Goal: Check status: Check status

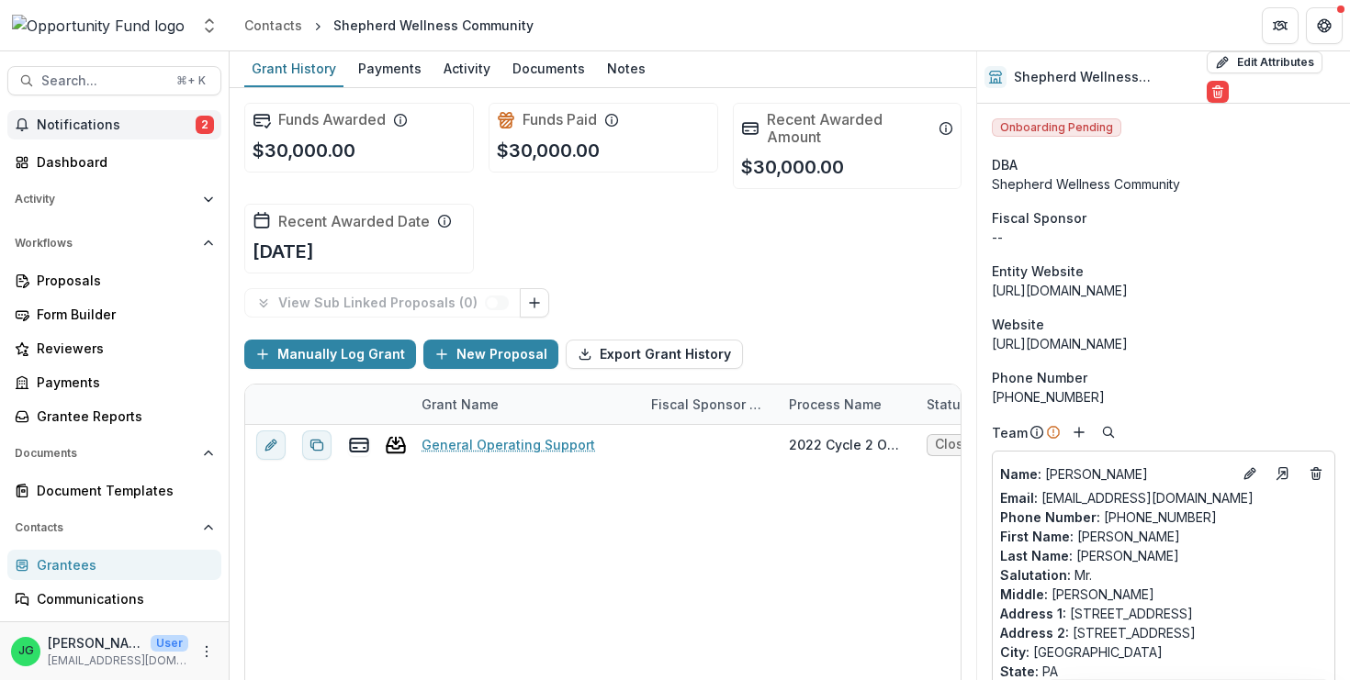
click at [90, 126] on span "Notifications" at bounding box center [116, 126] width 159 height 16
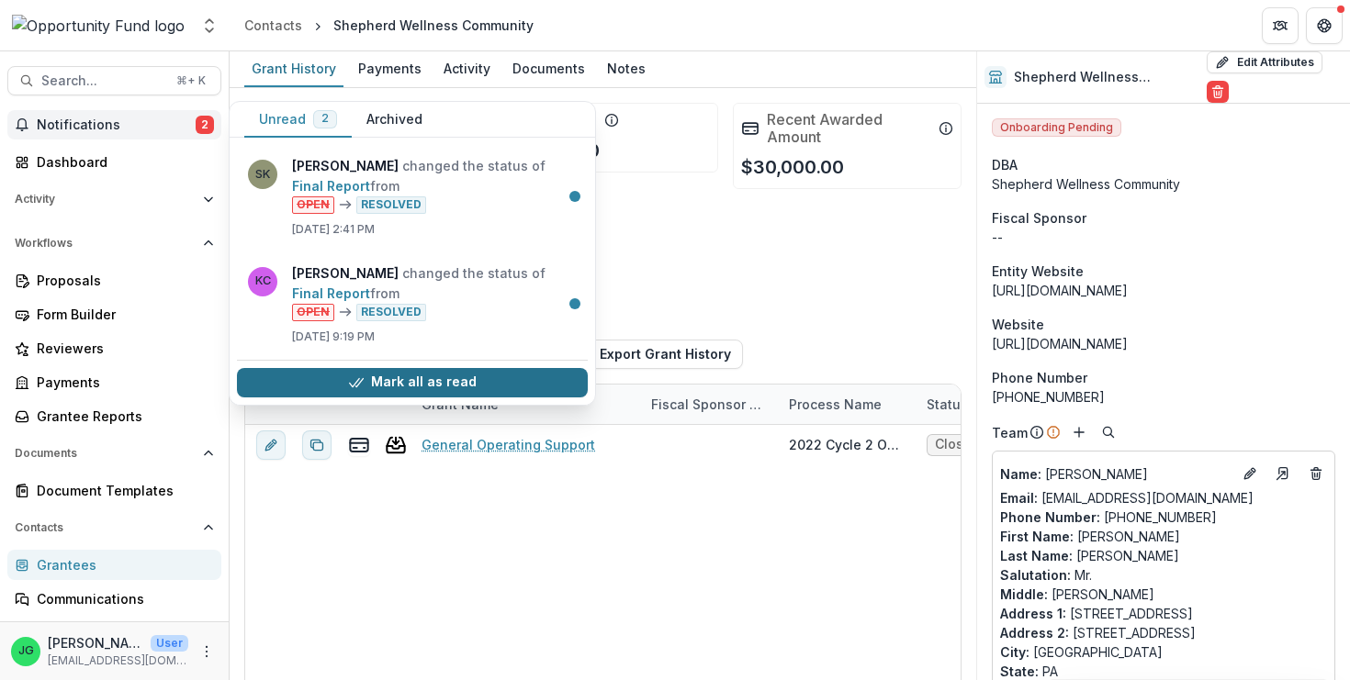
click at [468, 387] on button "Mark all as read" at bounding box center [412, 382] width 351 height 29
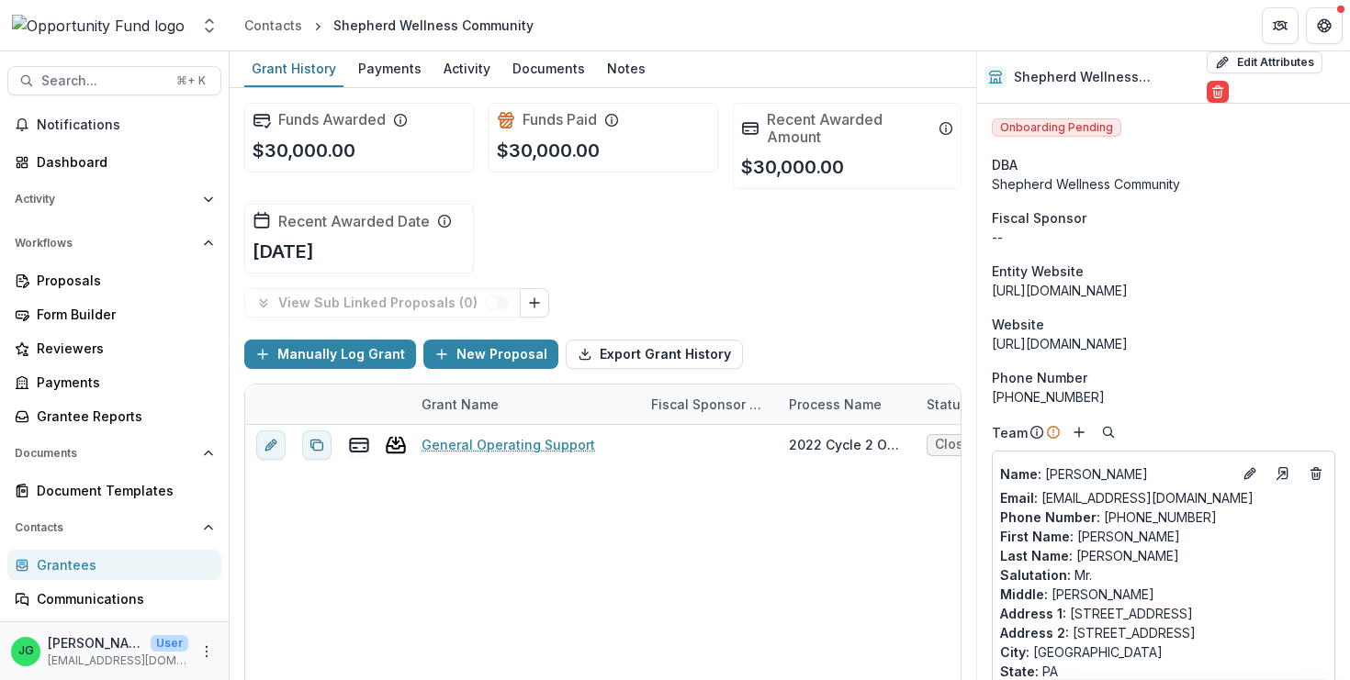
click at [891, 537] on div "General Operating Support 2022 Cycle 2 Online Closed $30,000.00 [DATE] $30,000.…" at bounding box center [924, 585] width 1359 height 321
click at [73, 154] on div "Dashboard" at bounding box center [122, 161] width 170 height 19
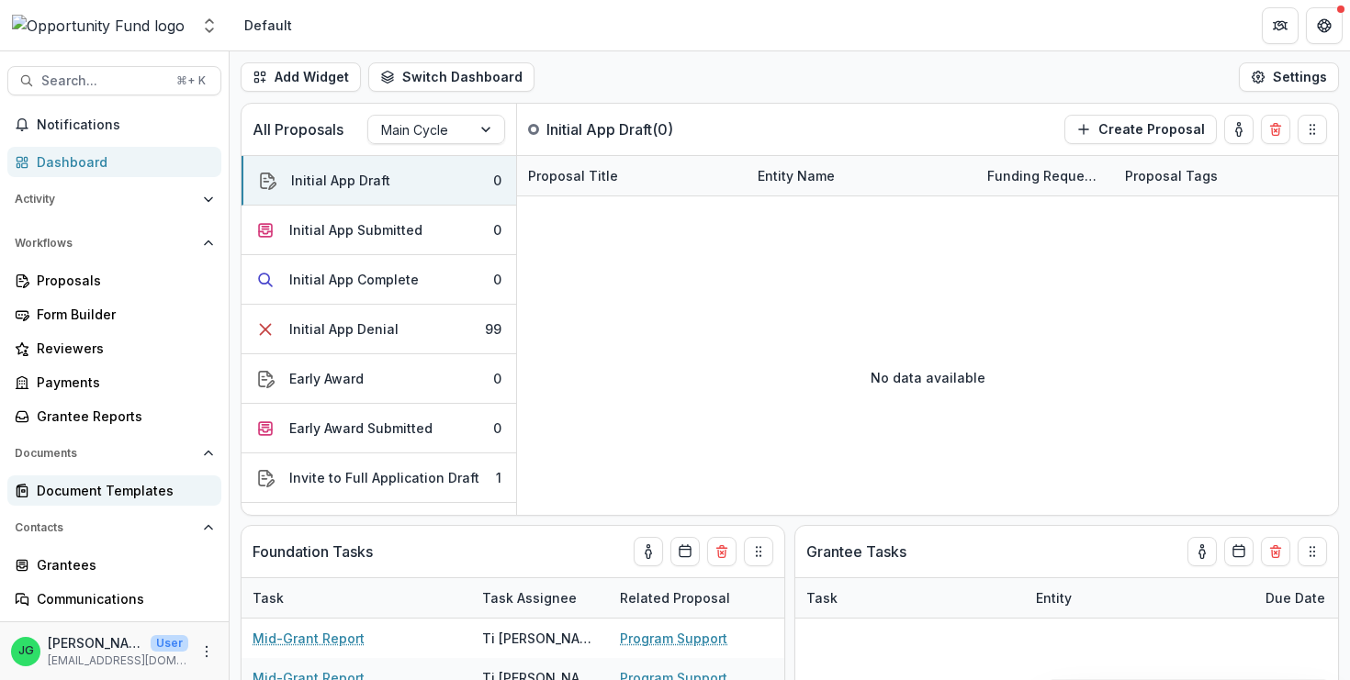
scroll to position [101, 0]
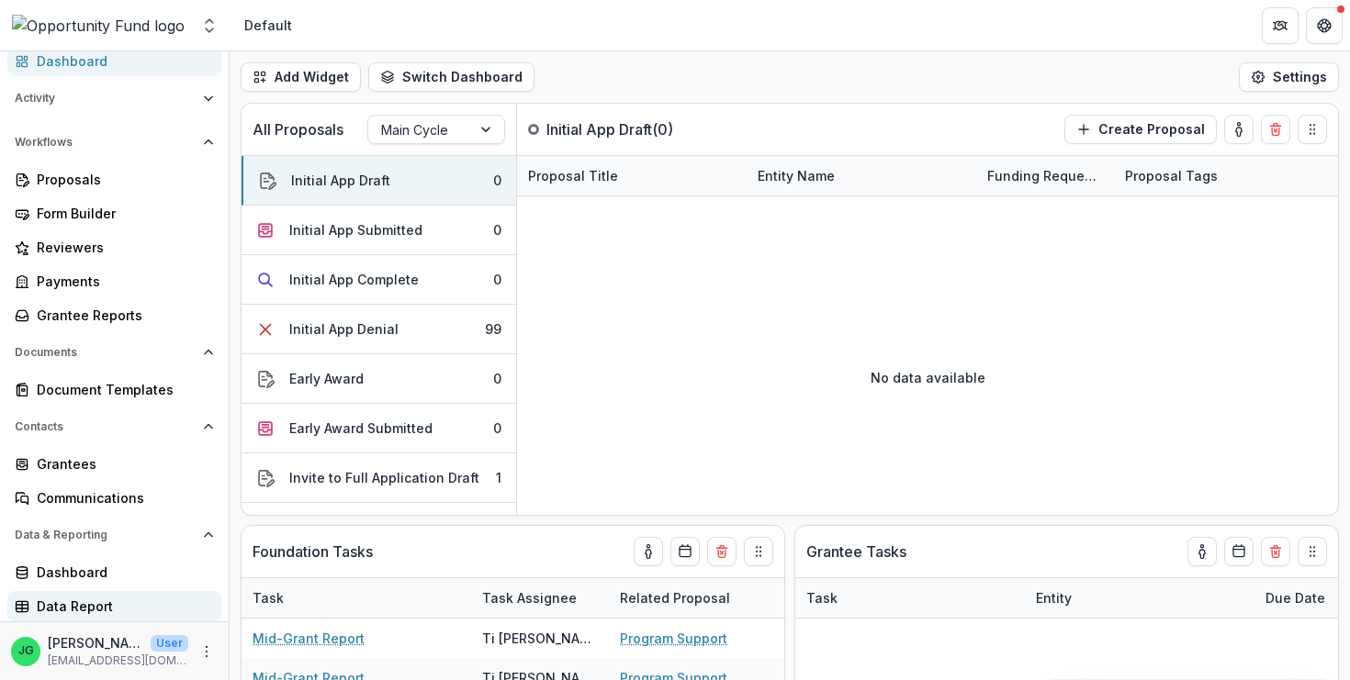
click at [65, 608] on div "Data Report" at bounding box center [122, 606] width 170 height 19
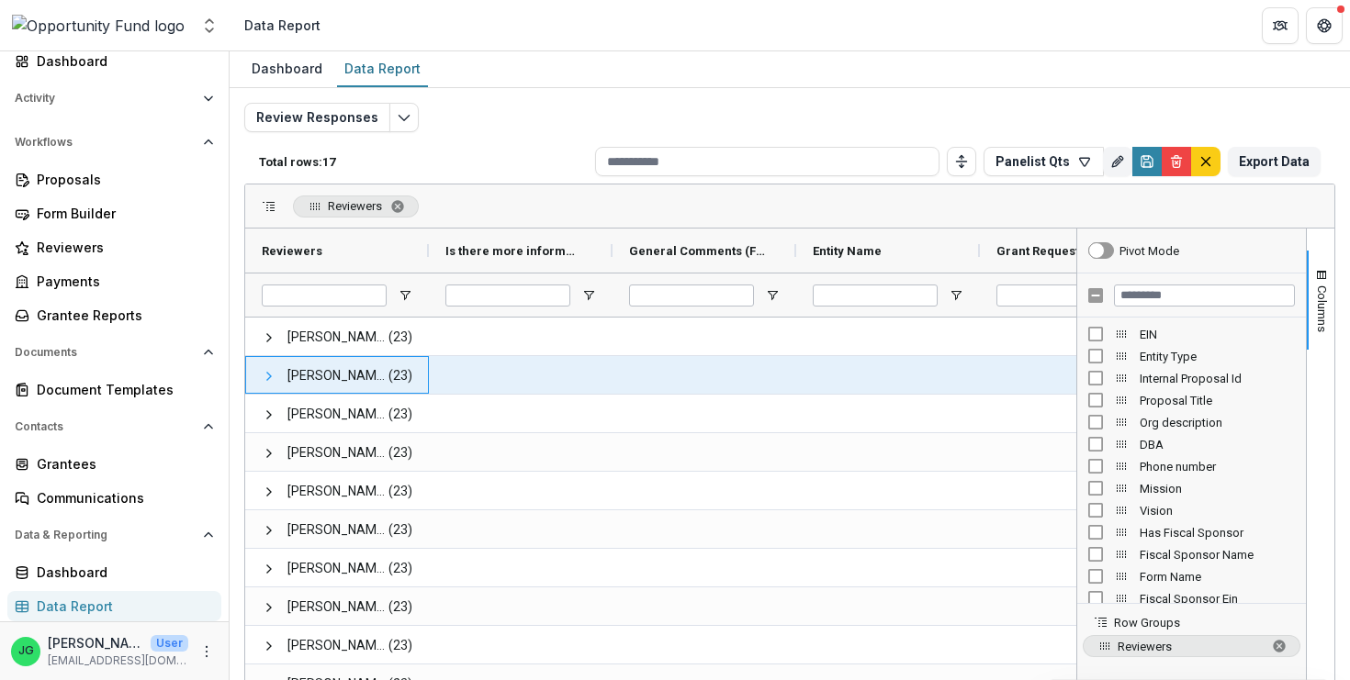
click at [275, 380] on span at bounding box center [269, 376] width 15 height 15
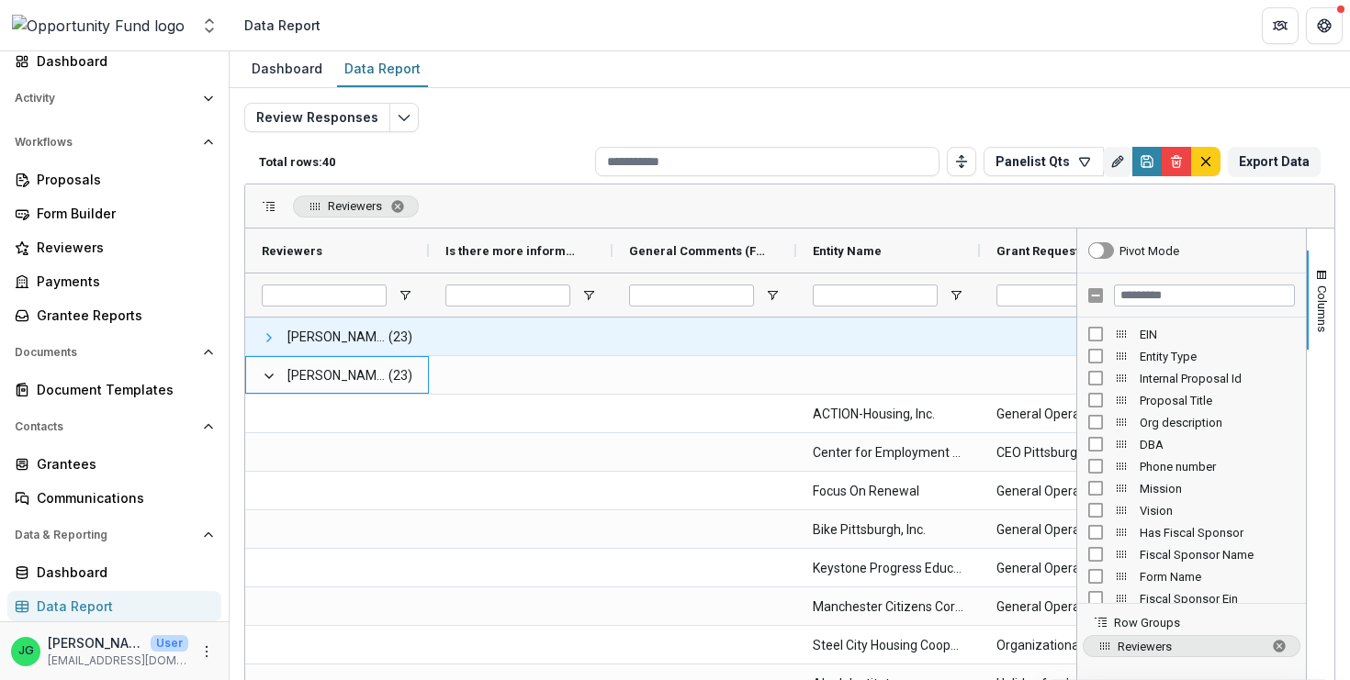
click at [275, 335] on span at bounding box center [269, 338] width 15 height 15
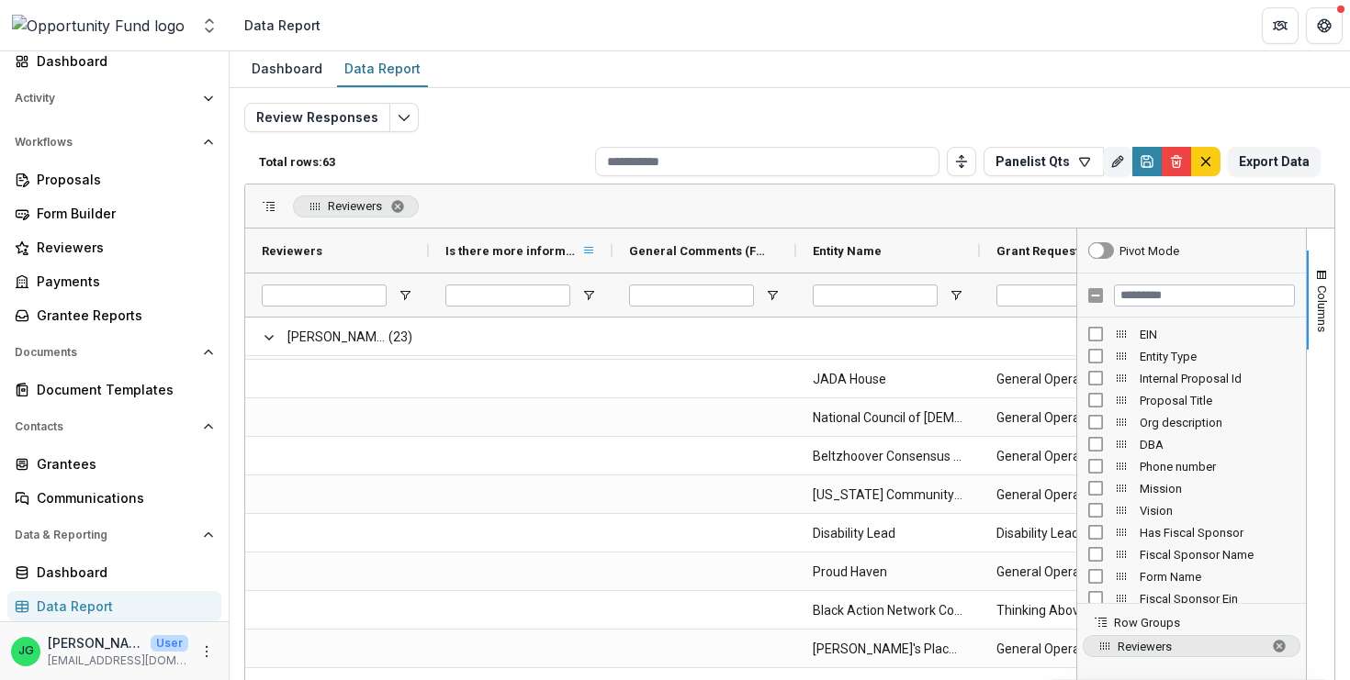
click at [587, 252] on span at bounding box center [588, 250] width 15 height 15
click at [575, 196] on div "Reviewers" at bounding box center [789, 207] width 1089 height 44
click at [959, 167] on polyline "Toggle auto height" at bounding box center [961, 166] width 4 height 2
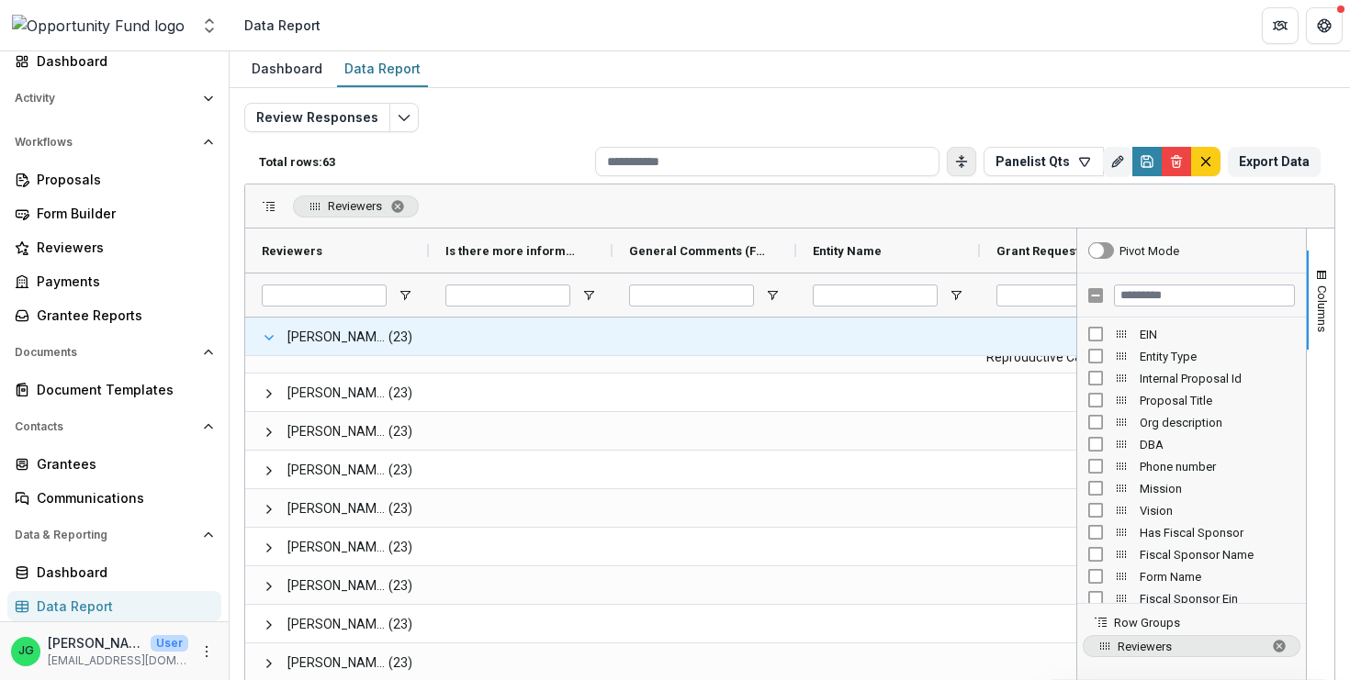
click at [269, 342] on span at bounding box center [269, 338] width 15 height 15
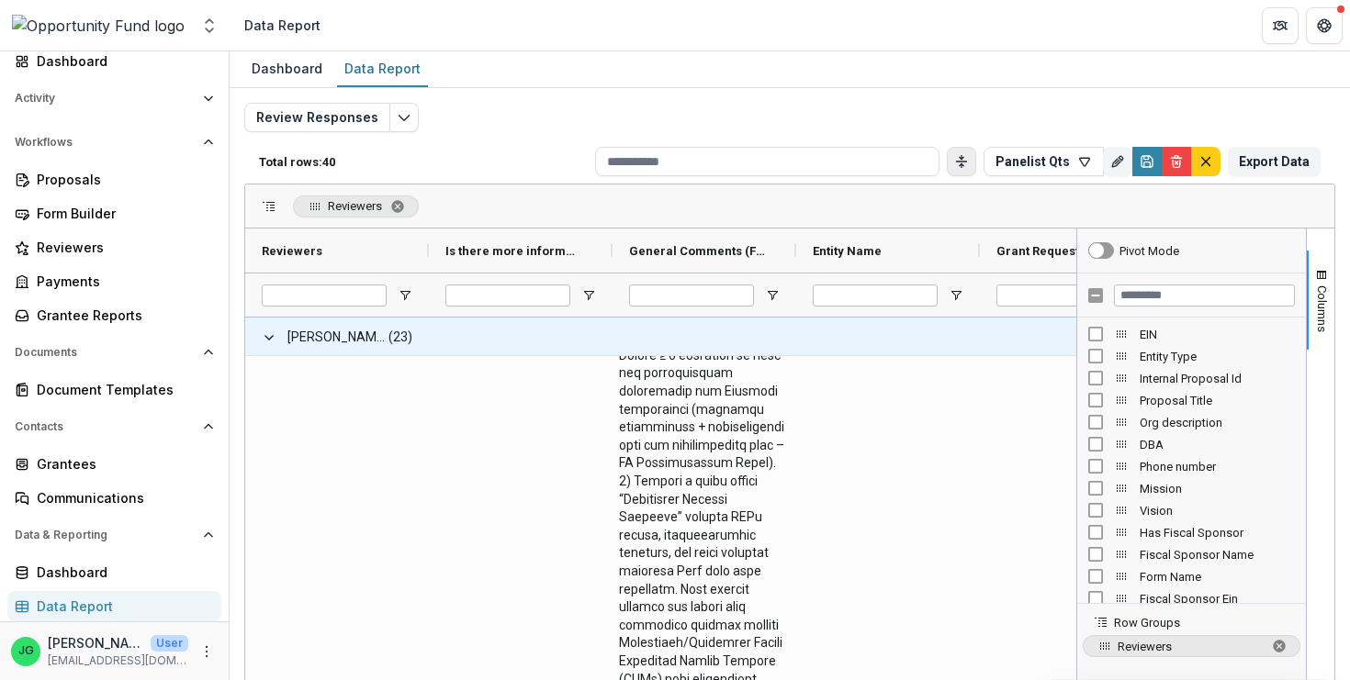
click at [269, 342] on span at bounding box center [269, 338] width 15 height 15
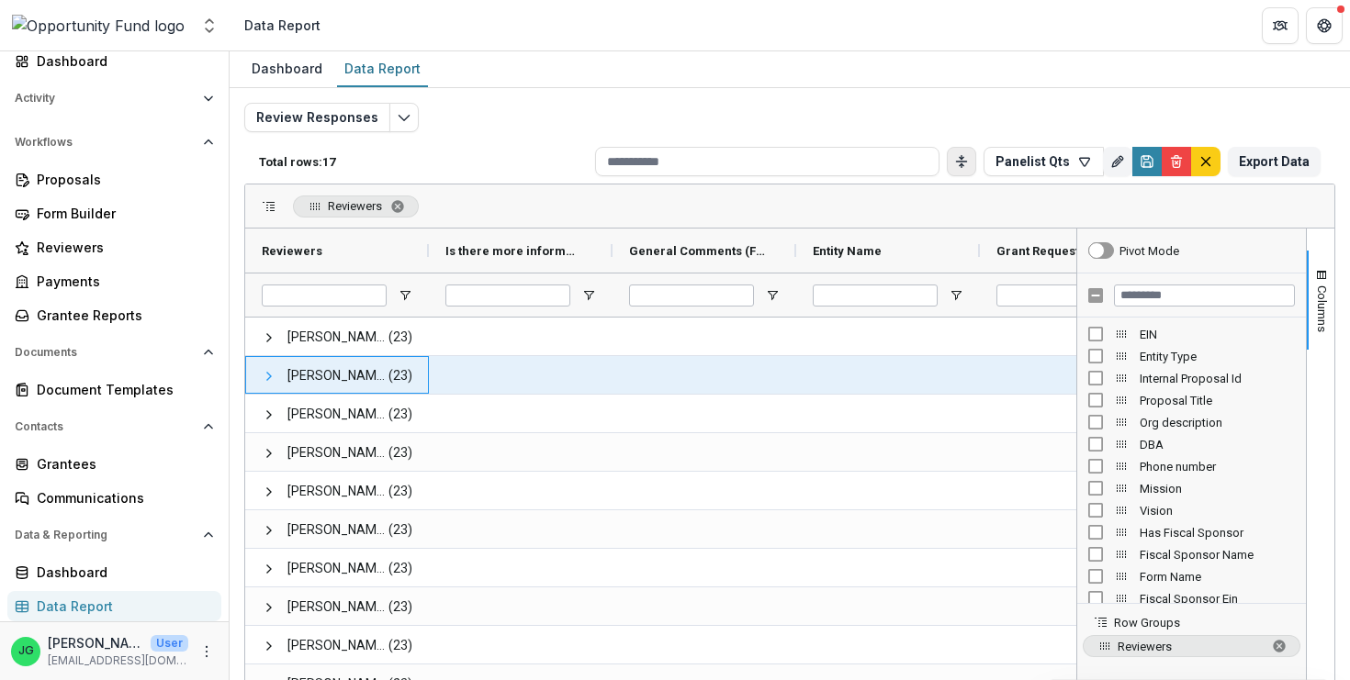
click at [263, 378] on span at bounding box center [269, 376] width 15 height 15
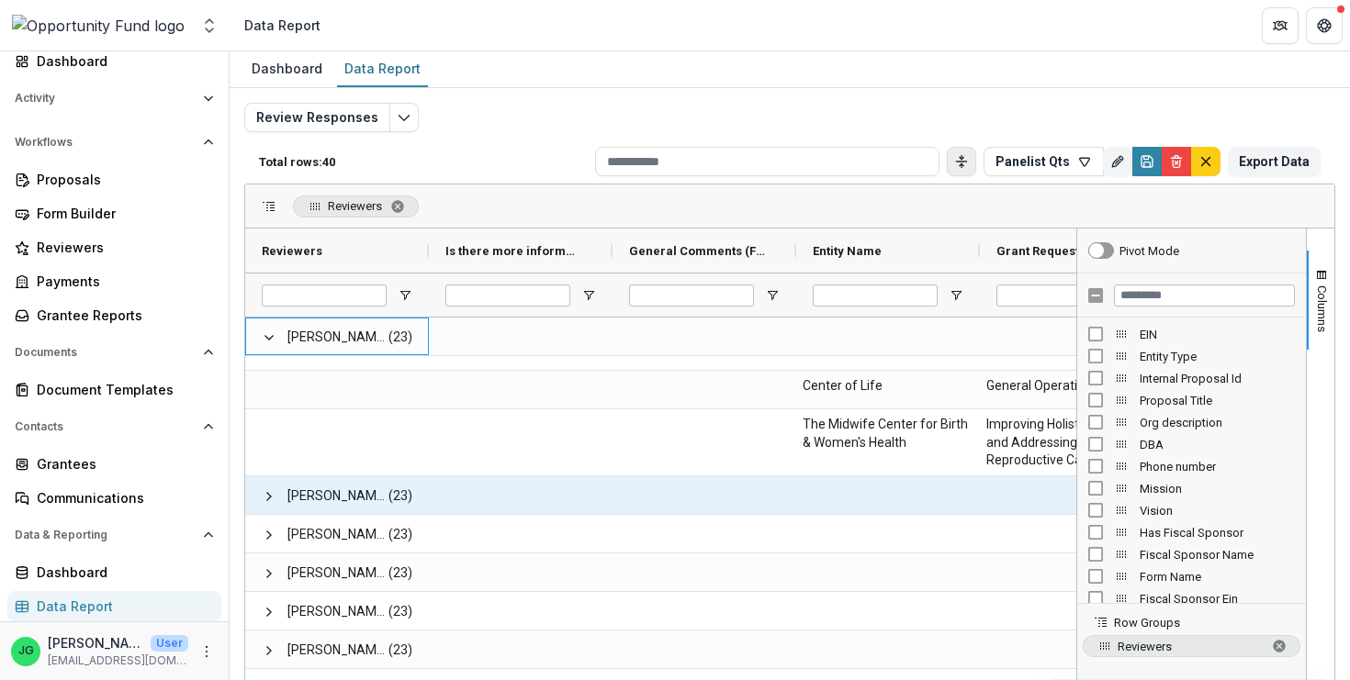
click at [266, 503] on span at bounding box center [269, 496] width 15 height 38
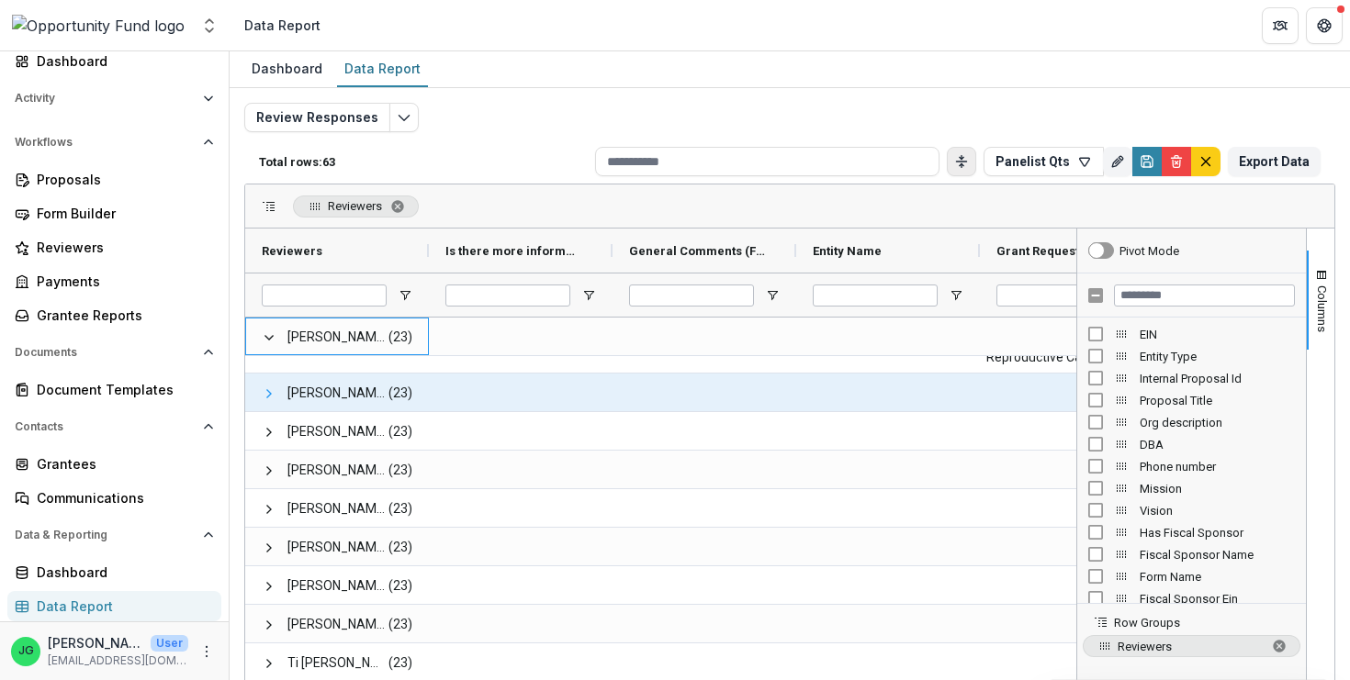
click at [266, 397] on span at bounding box center [269, 394] width 15 height 15
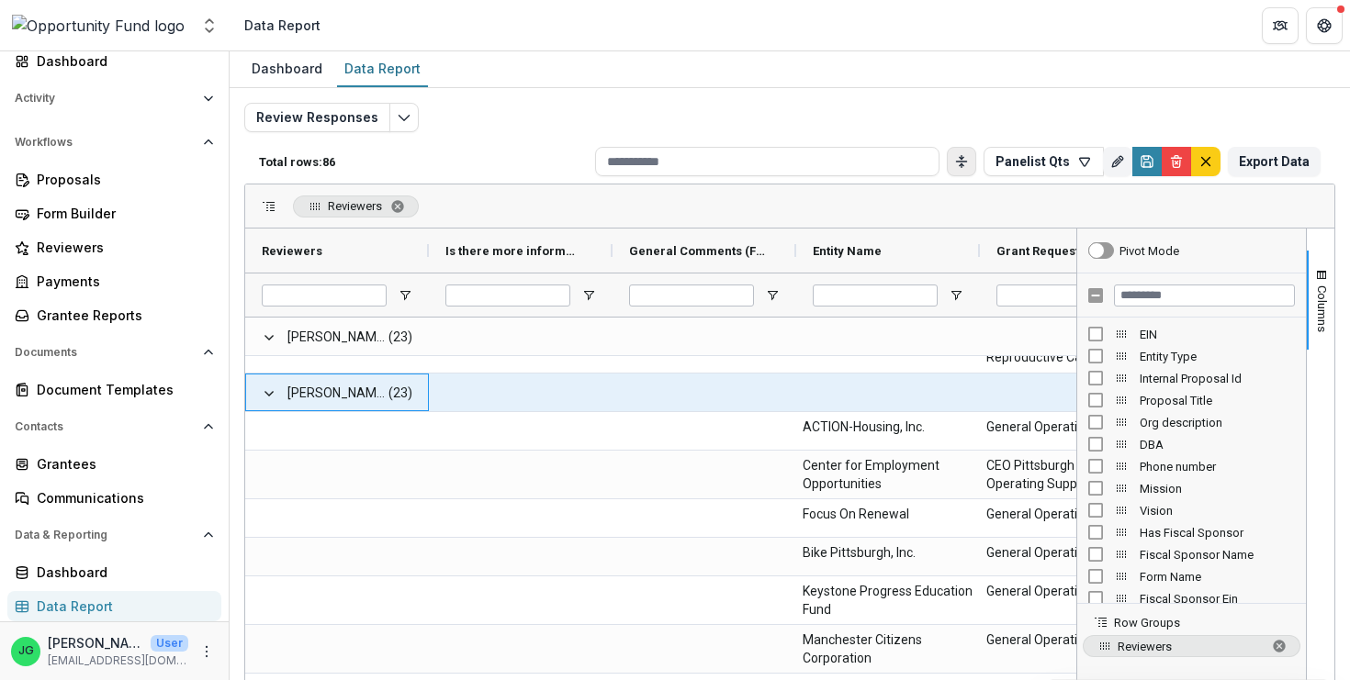
click at [266, 397] on span at bounding box center [269, 394] width 15 height 15
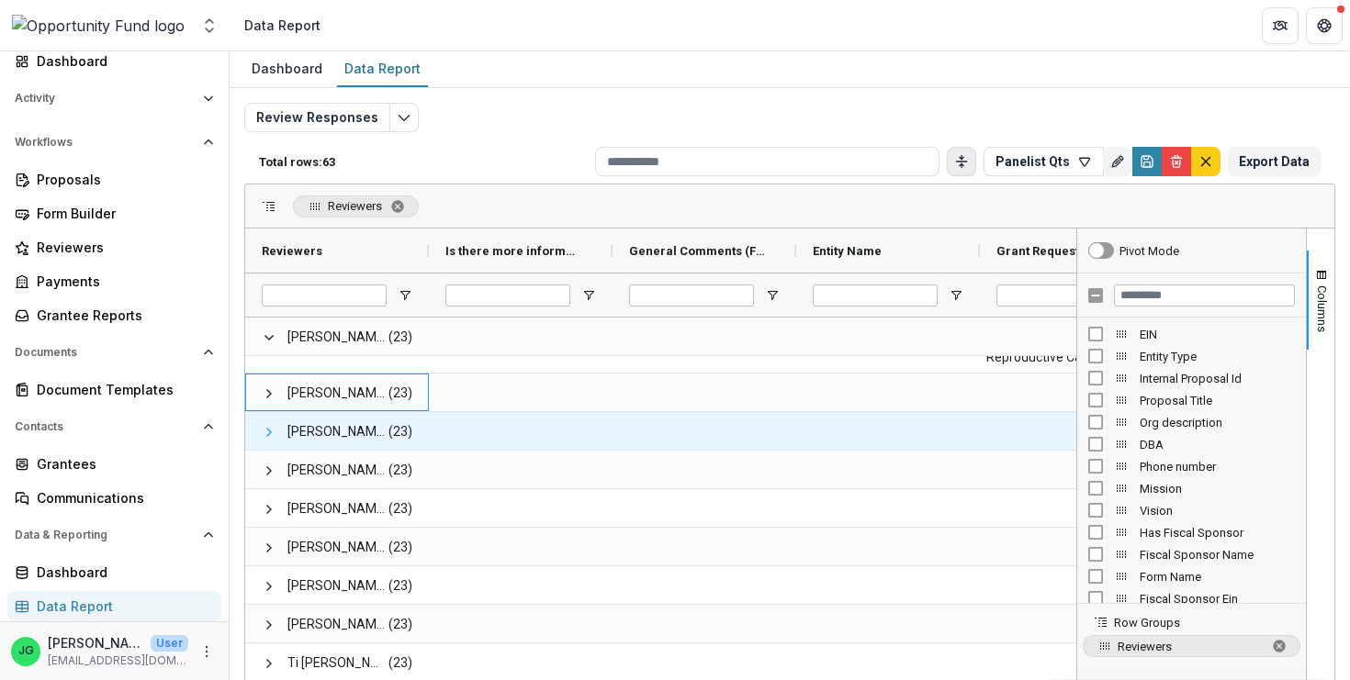
click at [265, 435] on span at bounding box center [269, 432] width 15 height 15
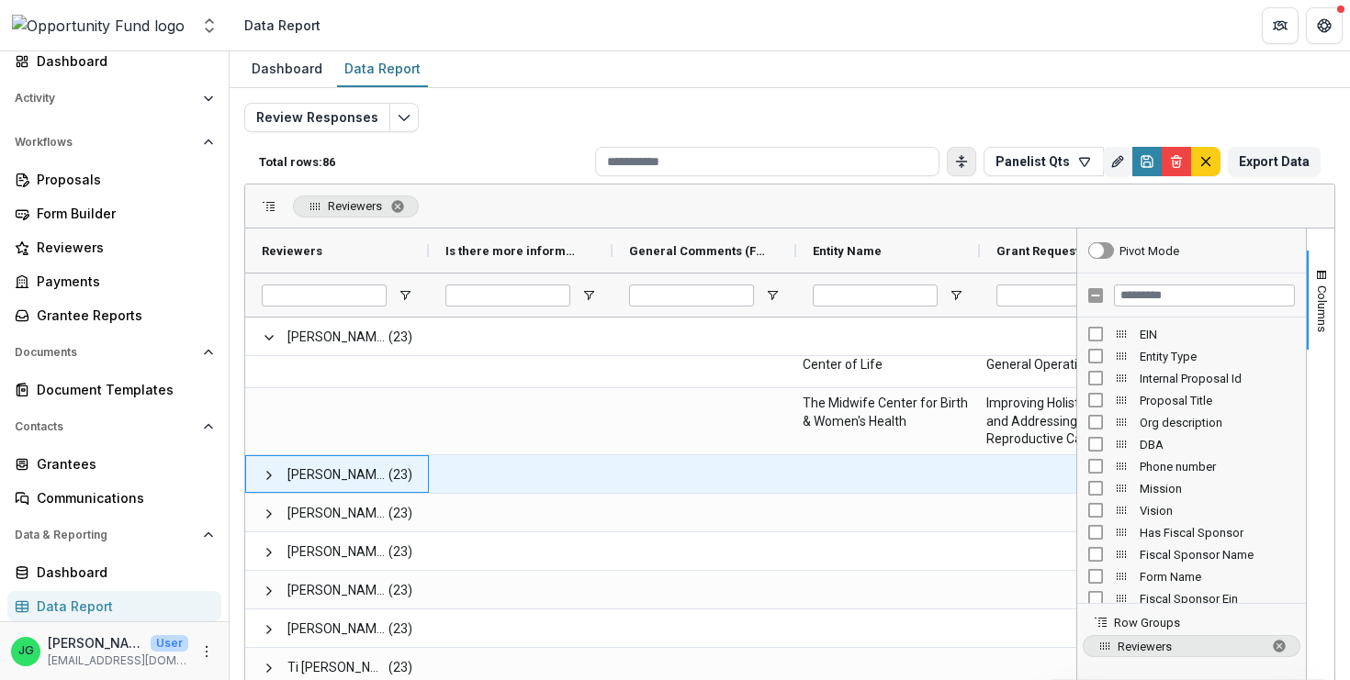
click at [273, 484] on span at bounding box center [269, 475] width 15 height 38
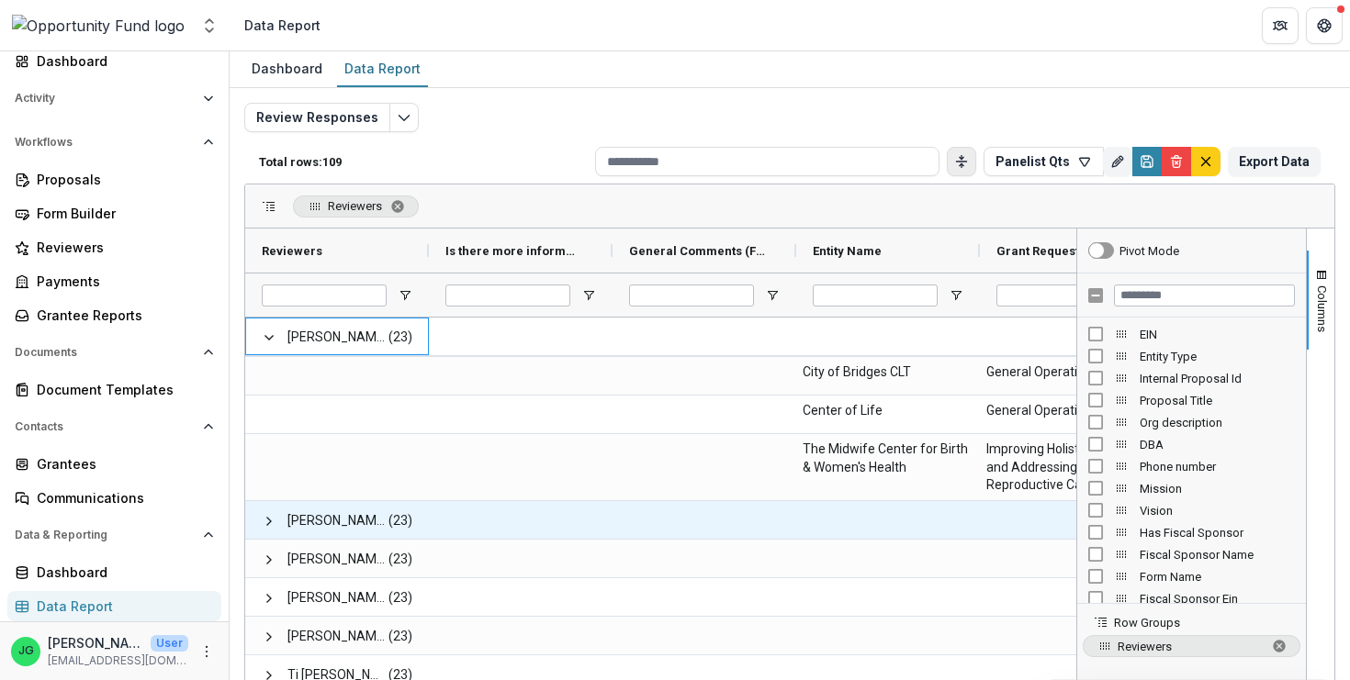
click at [264, 531] on span at bounding box center [269, 521] width 15 height 38
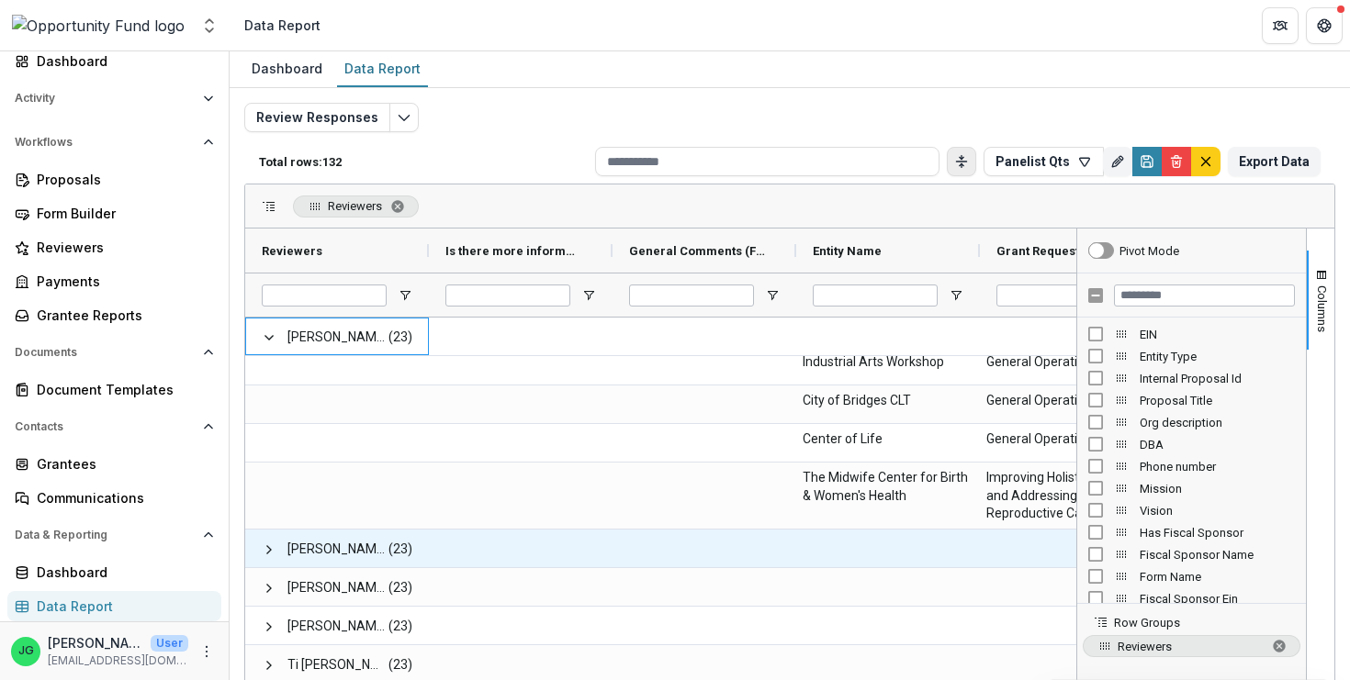
click at [261, 549] on div "[PERSON_NAME] <[EMAIL_ADDRESS][DOMAIN_NAME]> <[EMAIL_ADDRESS][DOMAIN_NAME]> (23)" at bounding box center [337, 549] width 184 height 38
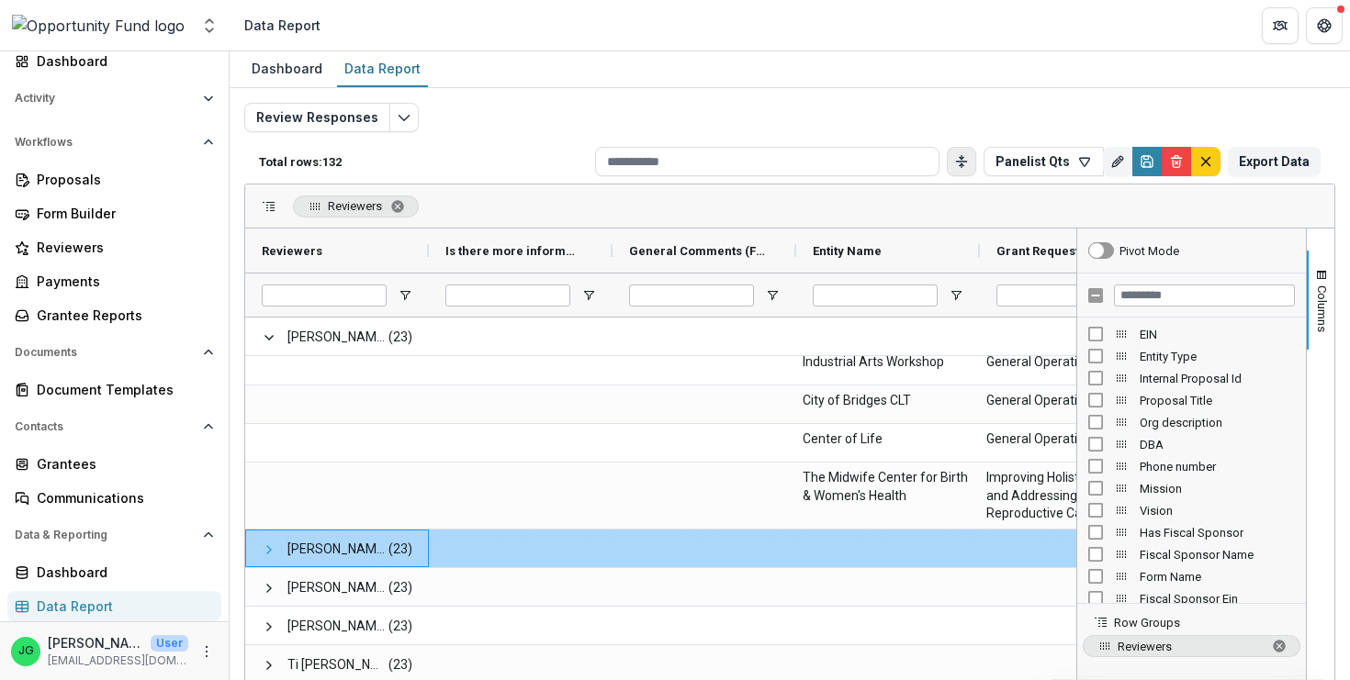
click at [270, 551] on span at bounding box center [269, 550] width 15 height 15
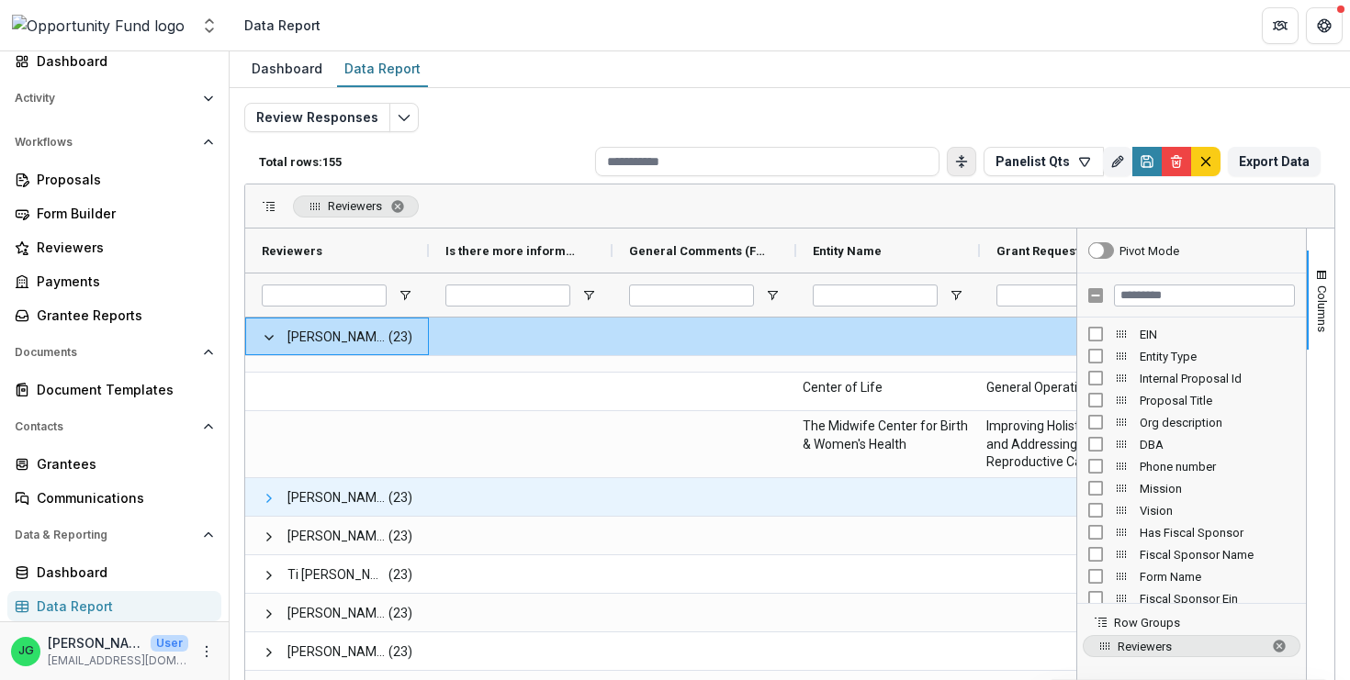
click at [266, 494] on span at bounding box center [269, 498] width 15 height 15
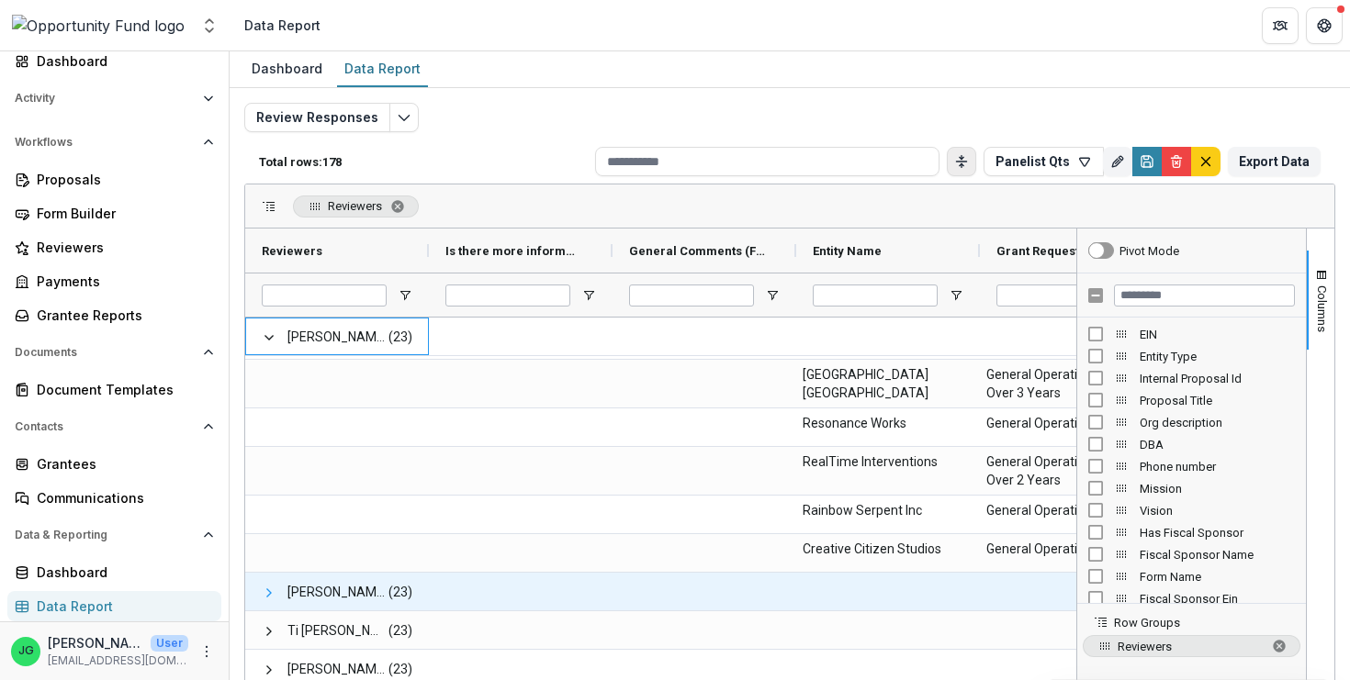
click at [264, 592] on span at bounding box center [269, 593] width 15 height 15
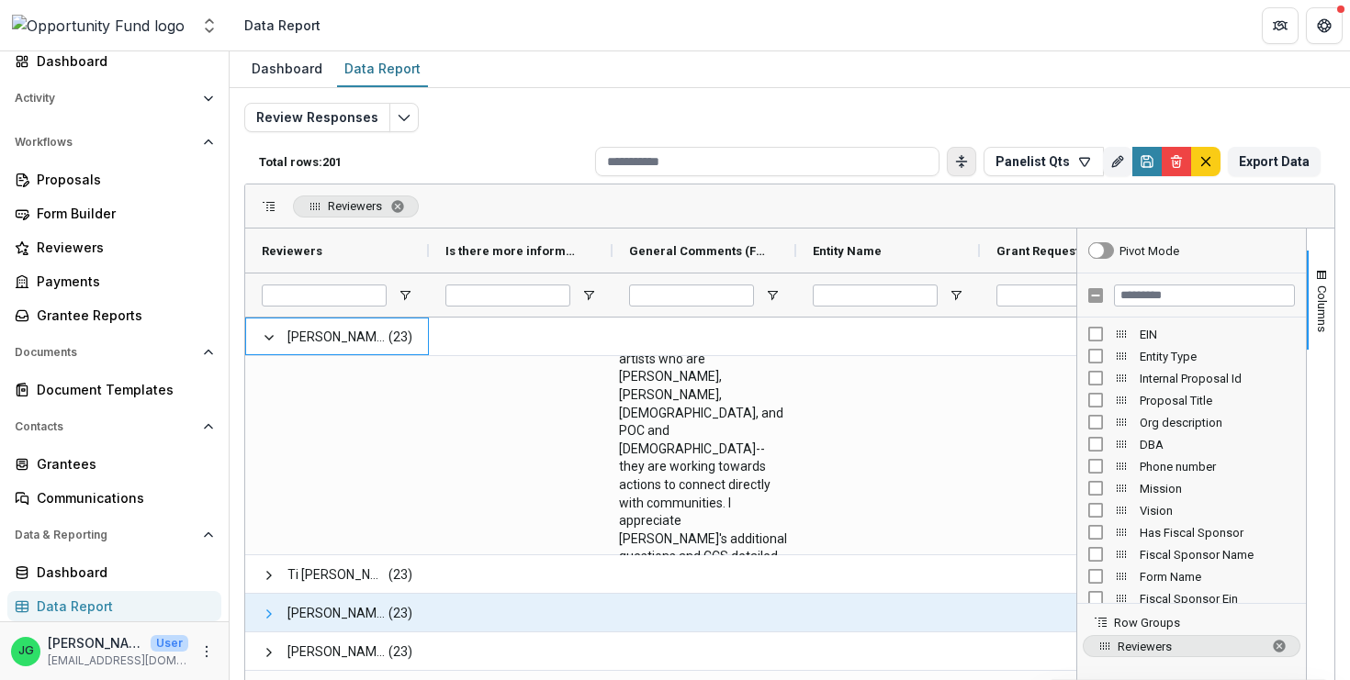
click at [264, 618] on span at bounding box center [269, 614] width 15 height 15
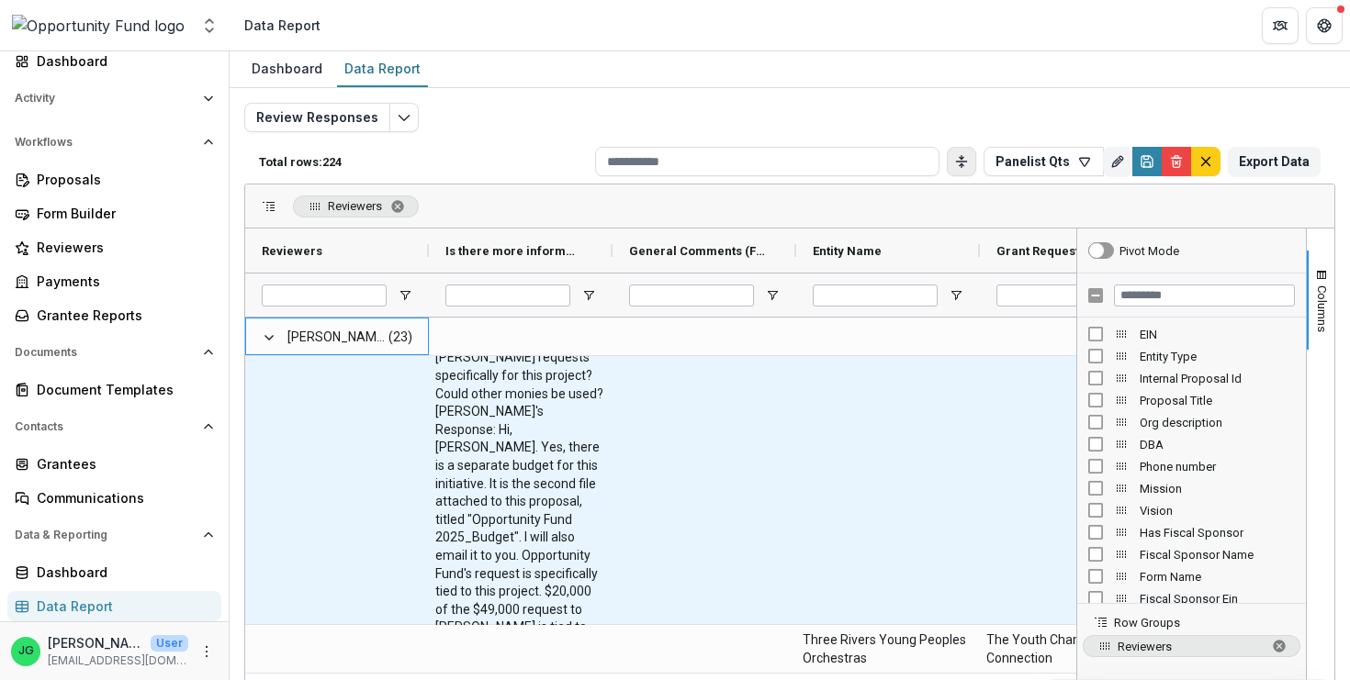
click at [476, 535] on \(FORMATTED_TEXT\)-6981 "Is there a separate budget for this initiative or is it part of the whole budge…" at bounding box center [520, 465] width 171 height 377
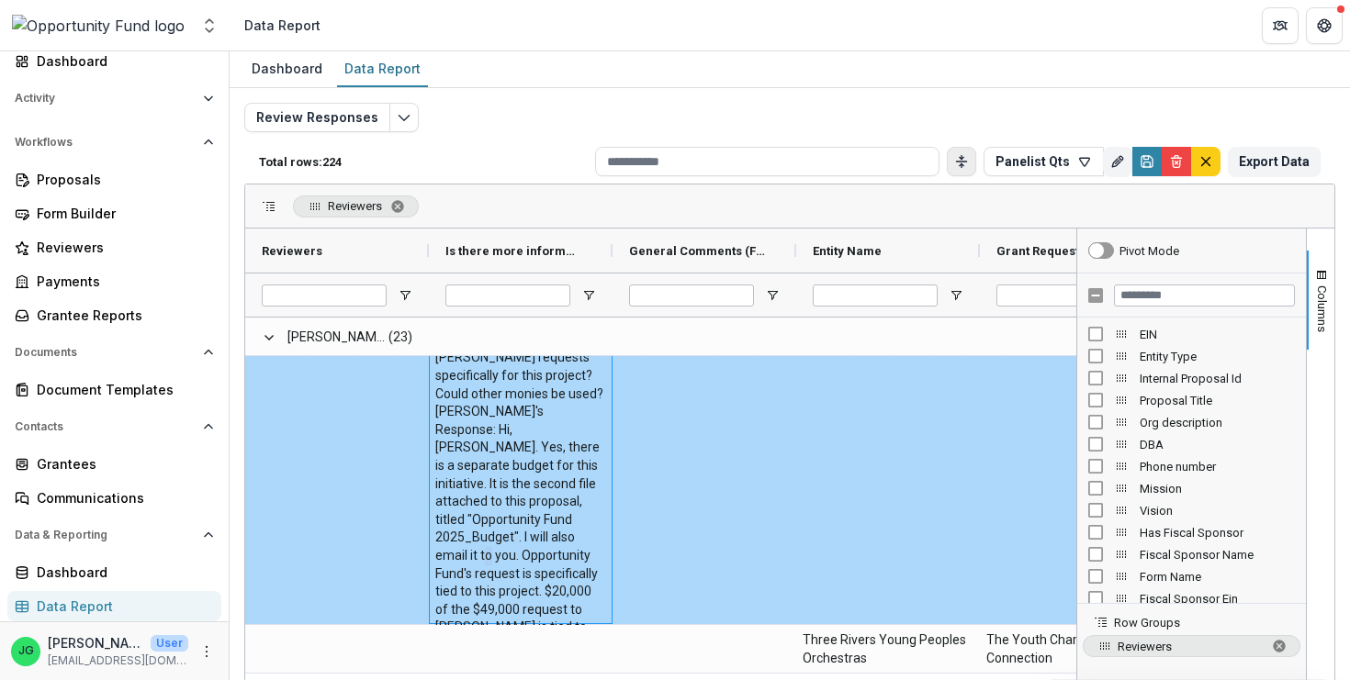
click at [476, 535] on \(FORMATTED_TEXT\)-6981 "Is there a separate budget for this initiative or is it part of the whole budge…" at bounding box center [520, 465] width 171 height 377
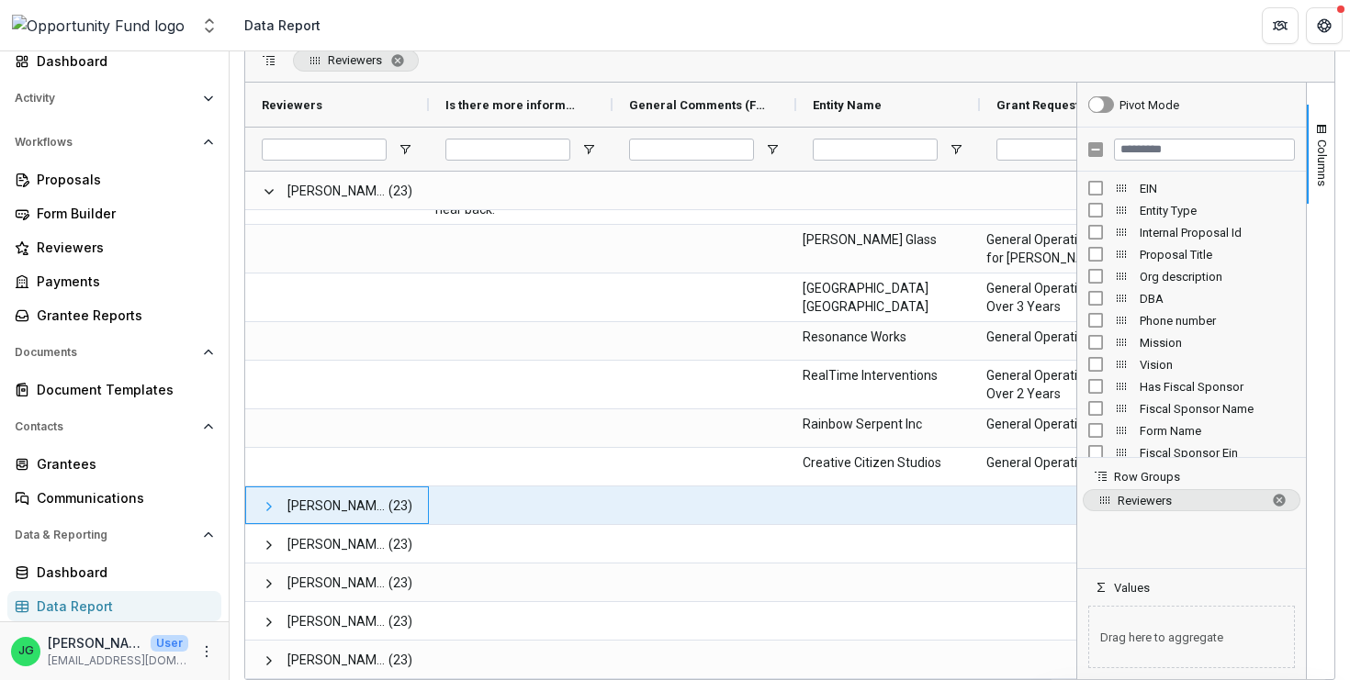
click at [273, 504] on span at bounding box center [269, 506] width 15 height 15
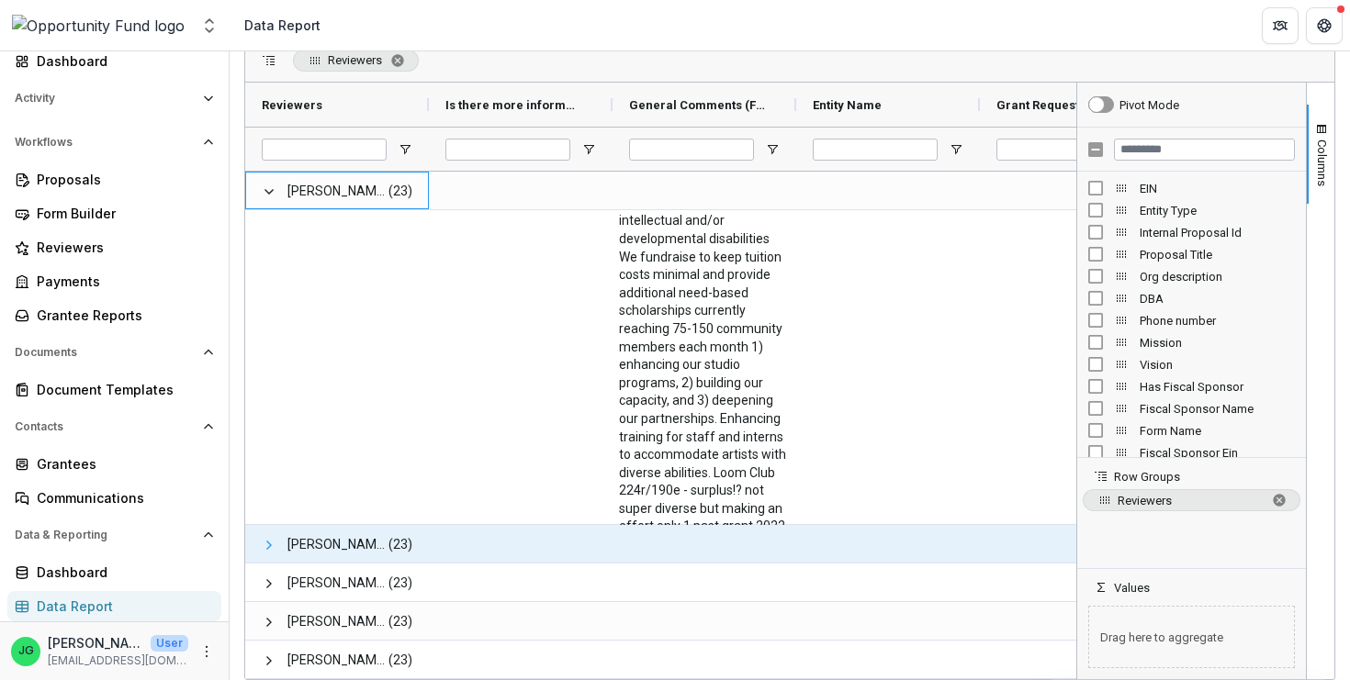
click at [275, 549] on span at bounding box center [269, 545] width 15 height 15
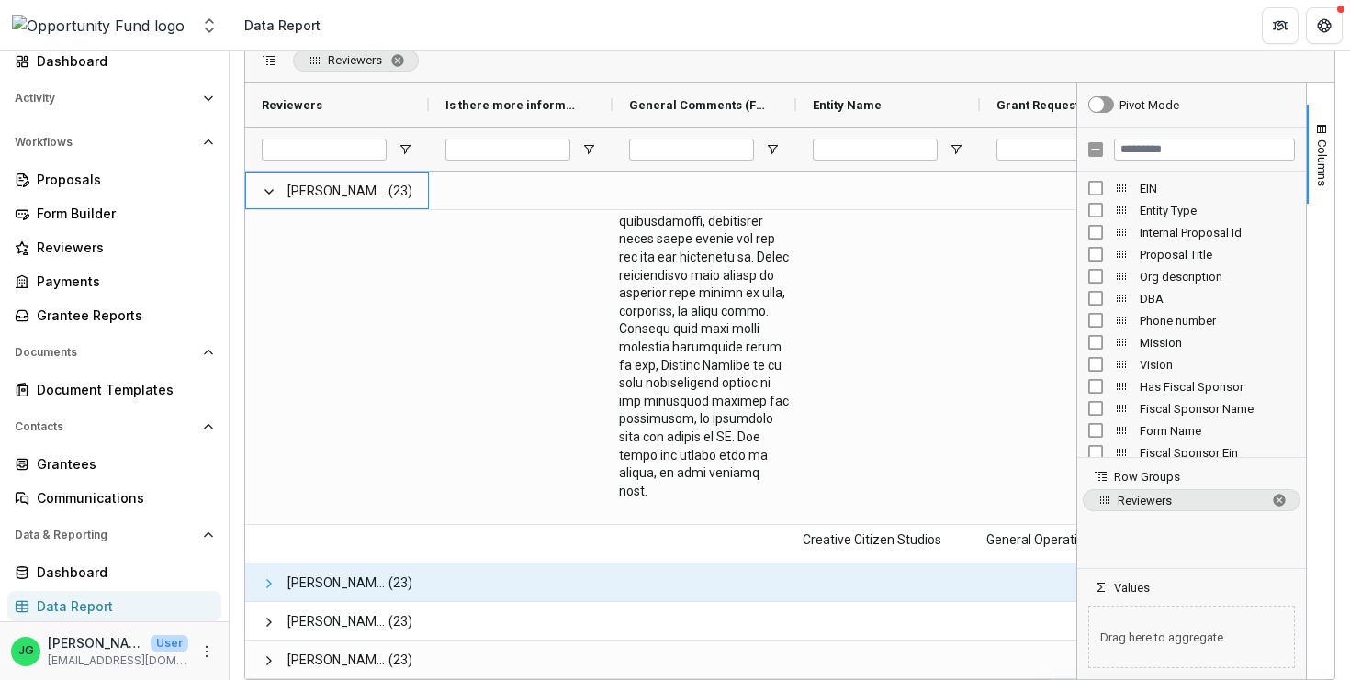
click at [269, 587] on span at bounding box center [269, 584] width 15 height 15
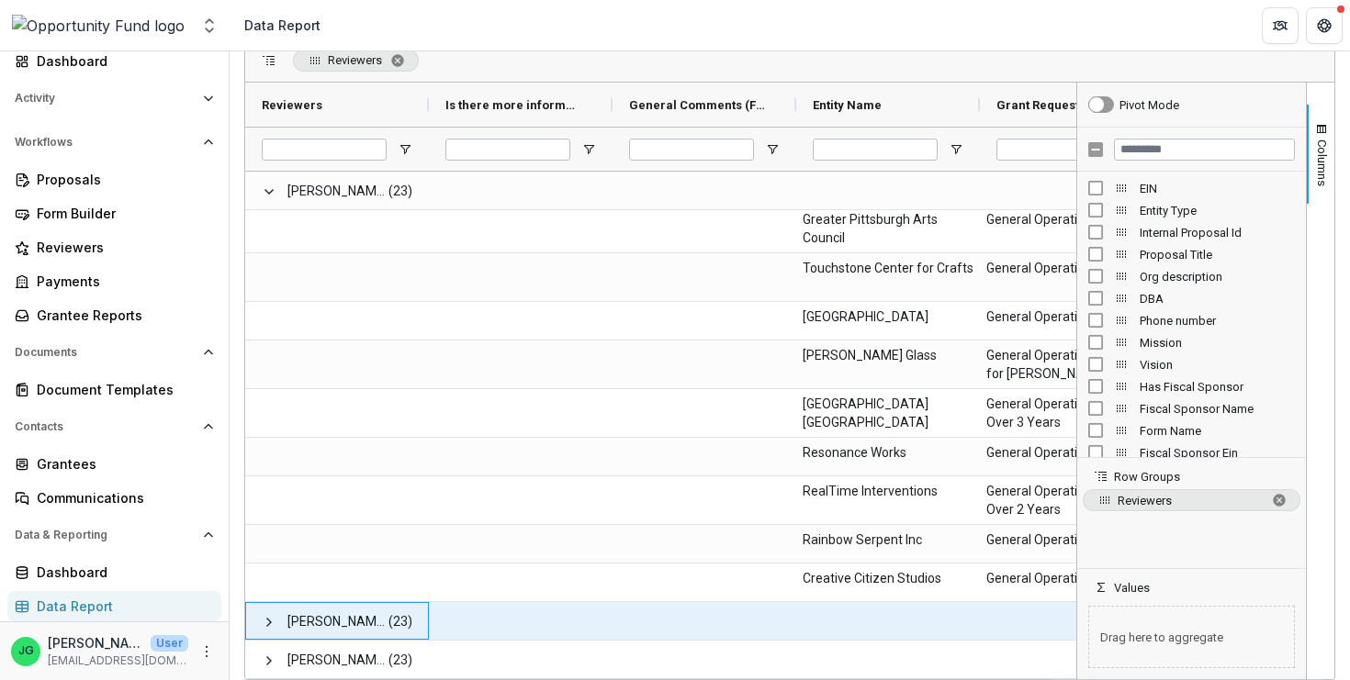
click at [266, 611] on span at bounding box center [269, 622] width 15 height 38
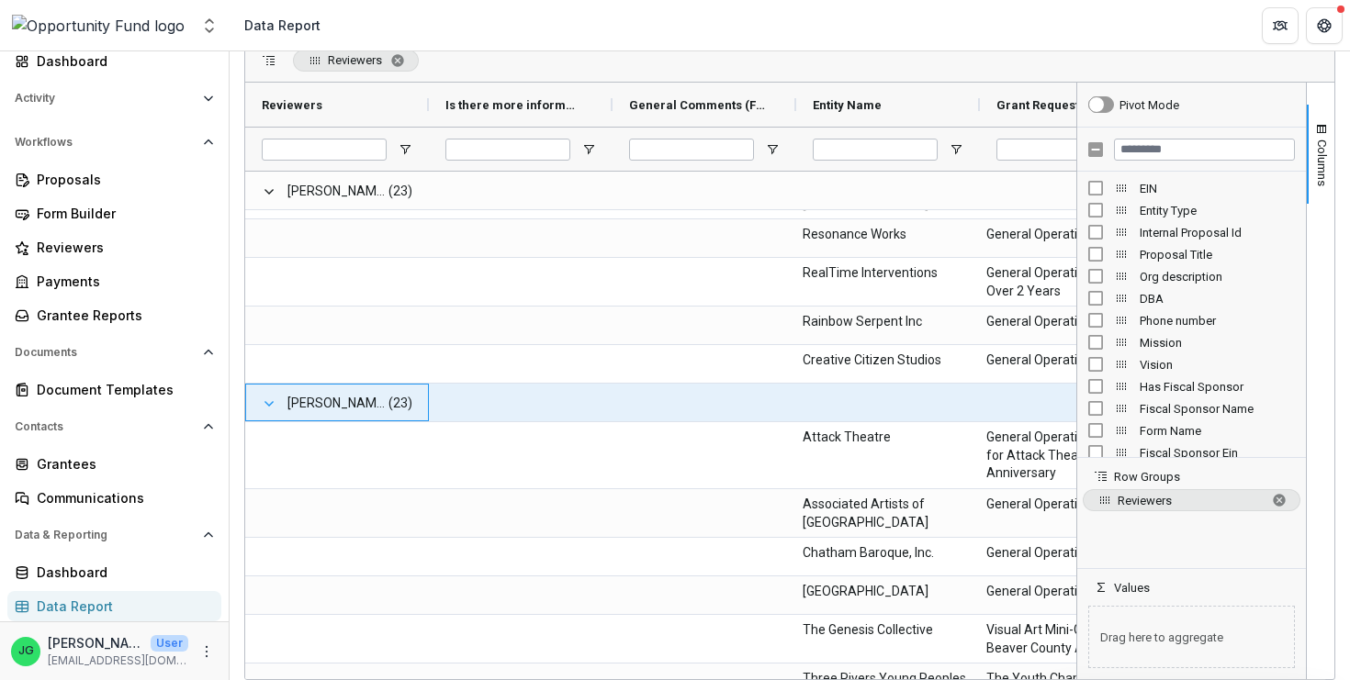
click at [268, 403] on span at bounding box center [269, 404] width 15 height 15
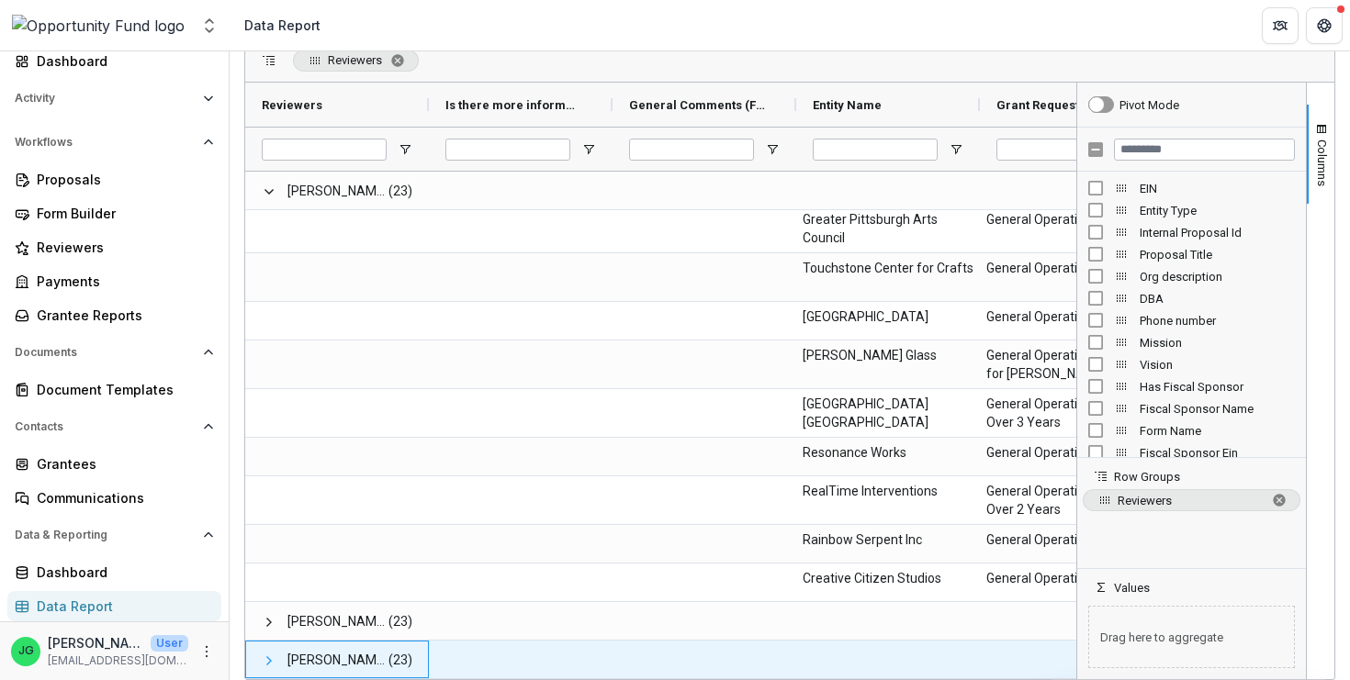
click at [265, 664] on span at bounding box center [269, 661] width 15 height 15
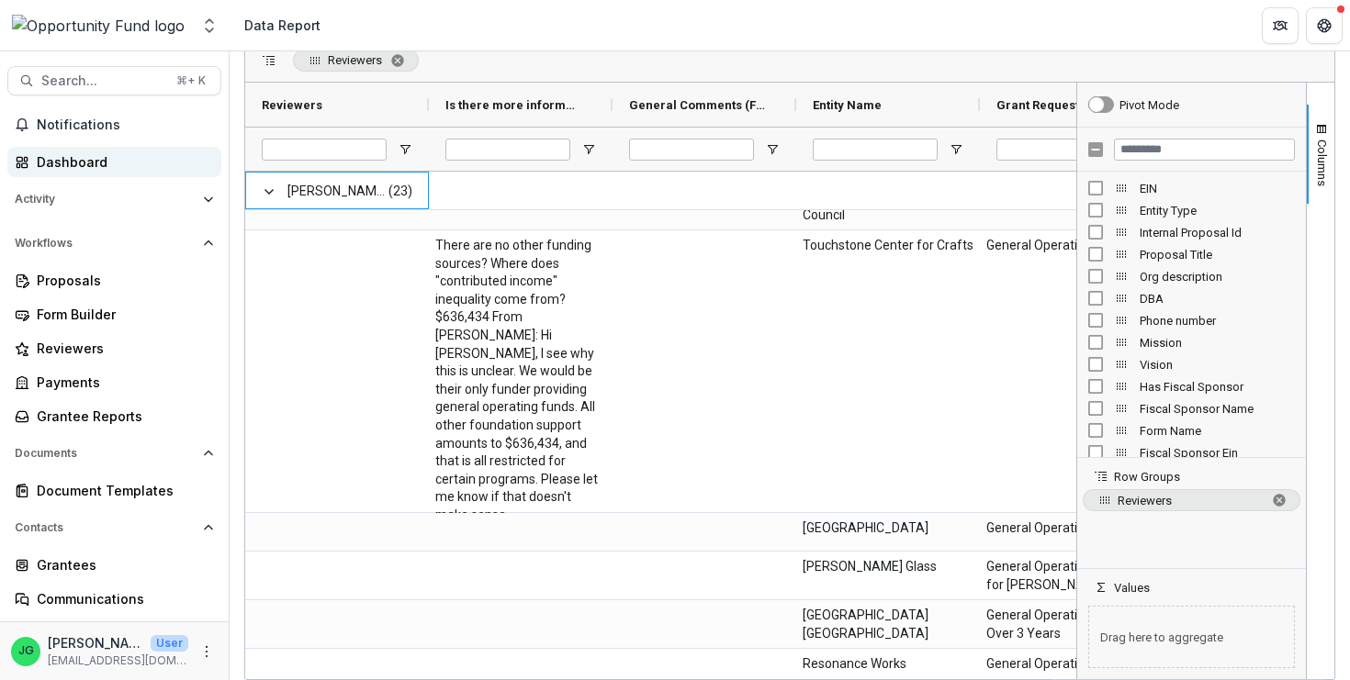
click at [75, 168] on div "Dashboard" at bounding box center [122, 161] width 170 height 19
